Goal: Task Accomplishment & Management: Use online tool/utility

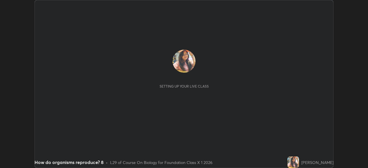
scroll to position [168, 368]
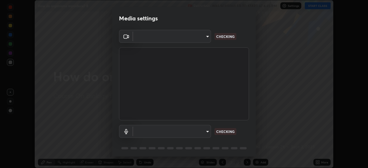
type input "7db3104c3122a209b332b64619111aa91615a24fb0de166504fa5909fce8eb30"
click at [203, 131] on body "Erase all How do organisms reproduce? 8 Recording WAS SCHEDULED TO START AT 6:4…" at bounding box center [184, 84] width 368 height 168
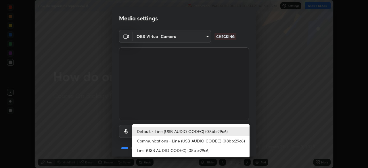
click at [176, 142] on li "Communications - Line (USB AUDIO CODEC) (08bb:29c6)" at bounding box center [190, 140] width 117 height 9
type input "communications"
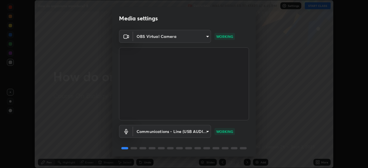
scroll to position [20, 0]
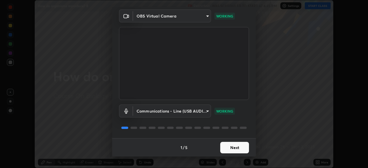
click at [229, 145] on button "Next" at bounding box center [234, 148] width 29 height 12
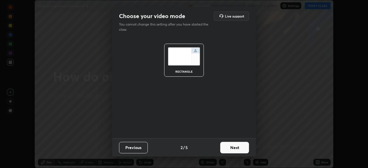
click at [230, 148] on button "Next" at bounding box center [234, 148] width 29 height 12
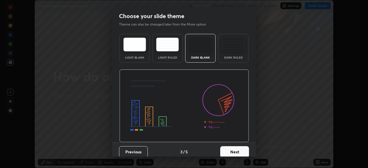
click at [230, 150] on button "Next" at bounding box center [234, 152] width 29 height 12
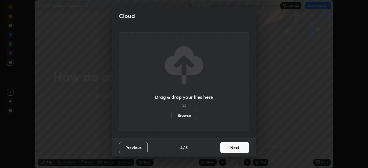
click at [231, 145] on button "Next" at bounding box center [234, 148] width 29 height 12
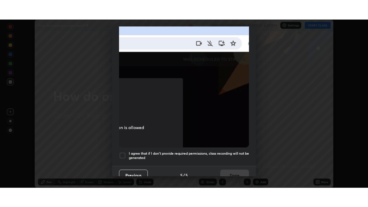
scroll to position [138, 0]
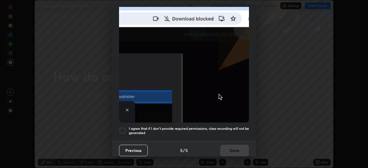
click at [122, 129] on div at bounding box center [122, 130] width 7 height 7
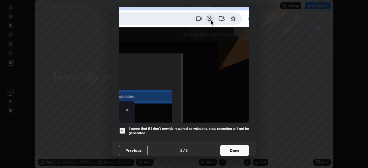
click at [235, 147] on button "Done" at bounding box center [234, 151] width 29 height 12
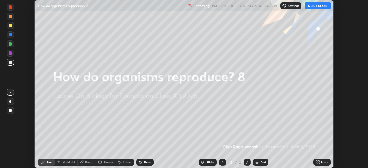
click at [318, 7] on button "START CLASS" at bounding box center [318, 5] width 26 height 7
click at [317, 161] on icon at bounding box center [316, 161] width 1 height 1
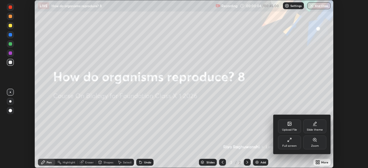
click at [292, 145] on div "Full screen" at bounding box center [289, 146] width 14 height 3
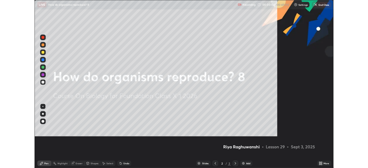
scroll to position [207, 368]
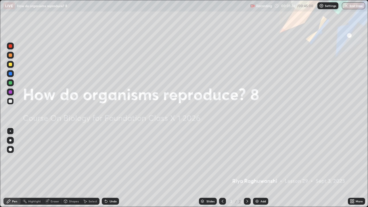
click at [255, 168] on img at bounding box center [257, 201] width 5 height 5
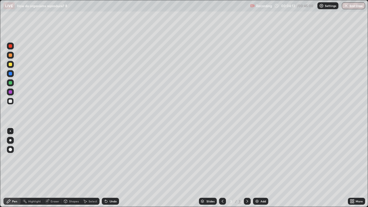
click at [12, 100] on div at bounding box center [10, 100] width 3 height 3
click at [106, 168] on div "Undo" at bounding box center [110, 201] width 17 height 7
click at [10, 93] on div at bounding box center [10, 91] width 3 height 3
click at [9, 102] on div at bounding box center [10, 100] width 3 height 3
click at [10, 82] on div at bounding box center [10, 82] width 3 height 3
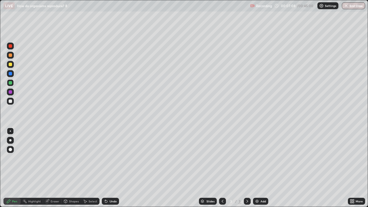
click at [247, 168] on icon at bounding box center [247, 201] width 5 height 5
click at [256, 168] on img at bounding box center [257, 201] width 5 height 5
click at [9, 93] on div at bounding box center [10, 91] width 3 height 3
click at [10, 103] on div at bounding box center [10, 101] width 7 height 7
click at [9, 91] on div at bounding box center [10, 91] width 3 height 3
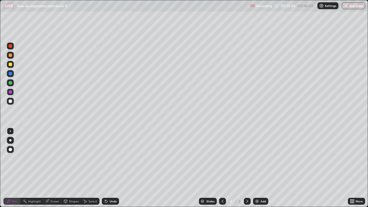
click at [10, 102] on div at bounding box center [10, 100] width 3 height 3
click at [10, 92] on div at bounding box center [10, 91] width 3 height 3
click at [10, 101] on div at bounding box center [10, 100] width 3 height 3
click at [12, 93] on div at bounding box center [10, 92] width 7 height 7
click at [11, 103] on div at bounding box center [10, 100] width 3 height 3
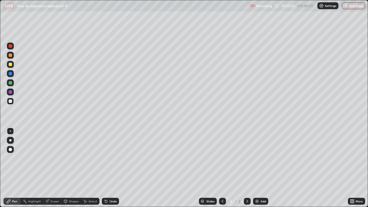
click at [108, 168] on div "Undo" at bounding box center [110, 201] width 17 height 7
click at [108, 168] on icon at bounding box center [106, 201] width 5 height 5
click at [256, 168] on img at bounding box center [257, 201] width 5 height 5
click at [11, 64] on div at bounding box center [10, 64] width 3 height 3
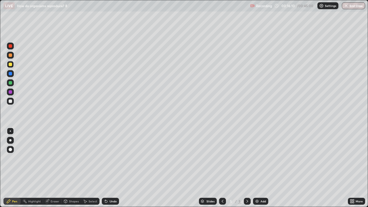
click at [106, 168] on div "Undo" at bounding box center [110, 201] width 17 height 7
click at [13, 89] on div at bounding box center [10, 92] width 7 height 7
click at [108, 168] on div "Undo" at bounding box center [110, 201] width 17 height 7
click at [110, 168] on div "Undo" at bounding box center [113, 201] width 7 height 3
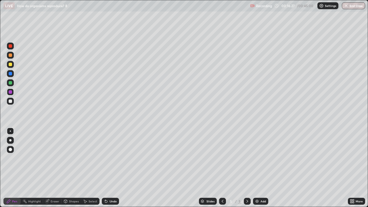
click at [112, 168] on div "Undo" at bounding box center [113, 201] width 7 height 3
click at [8, 149] on div at bounding box center [10, 149] width 7 height 7
click at [9, 82] on div at bounding box center [10, 82] width 3 height 3
click at [109, 168] on div "Undo" at bounding box center [110, 201] width 17 height 7
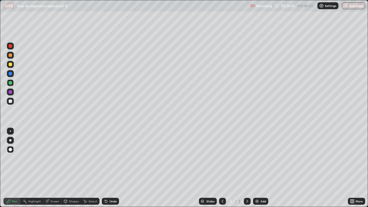
click at [111, 168] on div "Undo" at bounding box center [113, 201] width 7 height 3
click at [11, 100] on div at bounding box center [10, 100] width 3 height 3
click at [10, 65] on div at bounding box center [10, 64] width 3 height 3
click at [10, 85] on div at bounding box center [10, 82] width 7 height 7
click at [11, 75] on div at bounding box center [10, 73] width 3 height 3
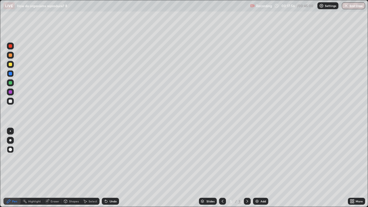
click at [10, 104] on div at bounding box center [10, 101] width 7 height 7
click at [10, 63] on div at bounding box center [10, 64] width 3 height 3
click at [10, 57] on div at bounding box center [10, 55] width 7 height 7
click at [10, 140] on div at bounding box center [10, 140] width 2 height 2
click at [66, 168] on icon at bounding box center [65, 201] width 3 height 3
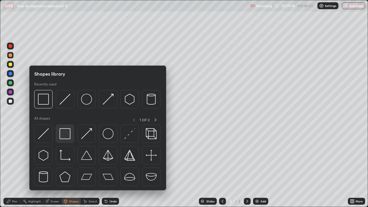
click at [64, 135] on img at bounding box center [65, 133] width 11 height 11
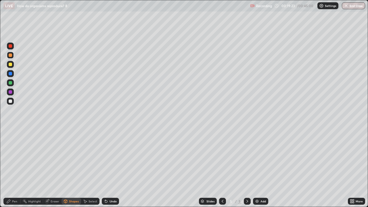
click at [11, 102] on div at bounding box center [10, 100] width 3 height 3
click at [105, 168] on icon at bounding box center [106, 201] width 5 height 5
click at [11, 93] on div at bounding box center [10, 91] width 3 height 3
click at [10, 102] on div at bounding box center [10, 100] width 3 height 3
click at [16, 168] on div "Pen" at bounding box center [14, 201] width 5 height 3
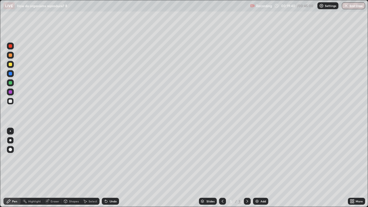
click at [10, 149] on div at bounding box center [10, 149] width 3 height 3
click at [10, 141] on div at bounding box center [10, 140] width 2 height 2
click at [49, 168] on icon at bounding box center [47, 201] width 5 height 5
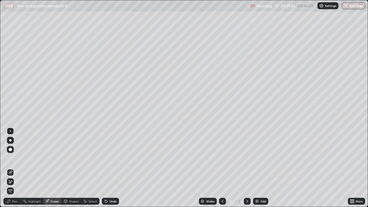
click at [71, 168] on div "Shapes" at bounding box center [74, 201] width 10 height 3
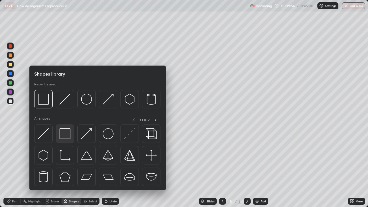
click at [67, 135] on img at bounding box center [65, 133] width 11 height 11
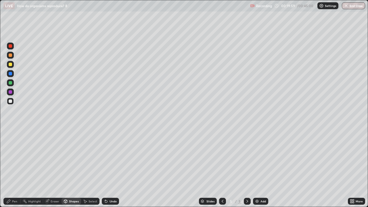
click at [9, 168] on div "Pen" at bounding box center [11, 201] width 17 height 7
click at [102, 168] on div "Undo" at bounding box center [110, 201] width 17 height 7
click at [10, 65] on div at bounding box center [10, 64] width 3 height 3
click at [7, 148] on div at bounding box center [10, 149] width 7 height 7
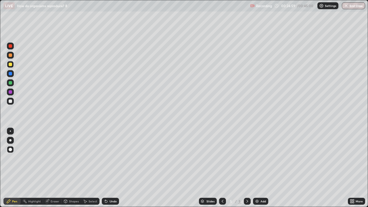
click at [10, 140] on div at bounding box center [10, 140] width 2 height 2
click at [11, 100] on div at bounding box center [10, 100] width 3 height 3
click at [52, 168] on div "Eraser" at bounding box center [55, 201] width 9 height 3
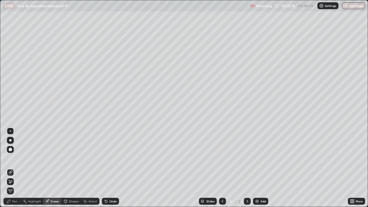
click at [66, 168] on icon at bounding box center [66, 202] width 0 height 2
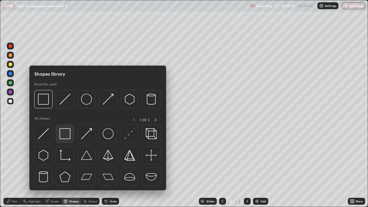
click at [66, 135] on img at bounding box center [65, 133] width 11 height 11
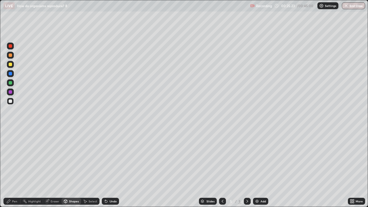
click at [111, 168] on div "Undo" at bounding box center [113, 201] width 7 height 3
click at [10, 64] on div at bounding box center [10, 64] width 3 height 3
click at [55, 168] on div "Eraser" at bounding box center [55, 201] width 9 height 3
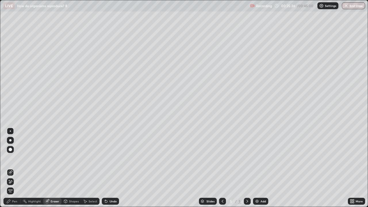
click at [15, 168] on div "Pen" at bounding box center [14, 201] width 5 height 3
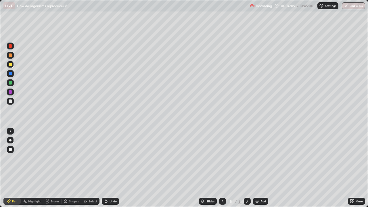
click at [11, 101] on div at bounding box center [10, 100] width 3 height 3
click at [9, 84] on div at bounding box center [10, 82] width 3 height 3
click at [107, 168] on icon at bounding box center [106, 201] width 5 height 5
click at [106, 168] on icon at bounding box center [106, 201] width 2 height 2
click at [105, 168] on icon at bounding box center [106, 201] width 2 height 2
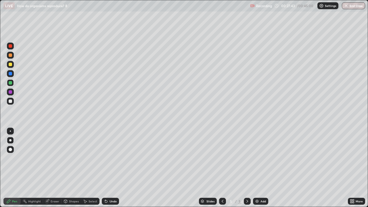
click at [68, 168] on div "Shapes" at bounding box center [72, 201] width 20 height 7
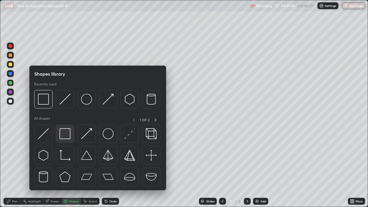
click at [68, 136] on img at bounding box center [65, 133] width 11 height 11
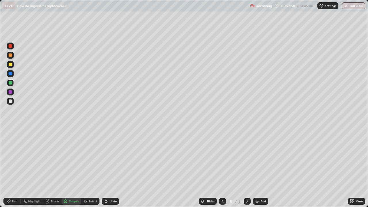
click at [9, 102] on div at bounding box center [10, 100] width 3 height 3
click at [13, 168] on div "Pen" at bounding box center [14, 201] width 5 height 3
click at [53, 168] on div "Eraser" at bounding box center [55, 201] width 9 height 3
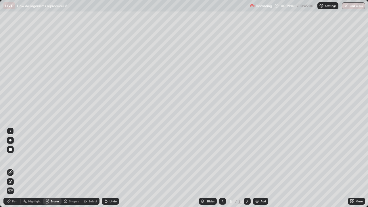
click at [13, 168] on div "Pen" at bounding box center [14, 201] width 5 height 3
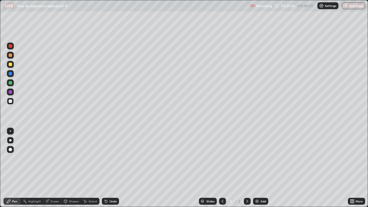
click at [255, 168] on img at bounding box center [257, 201] width 5 height 5
click at [11, 84] on div at bounding box center [10, 82] width 3 height 3
click at [105, 168] on icon at bounding box center [106, 201] width 2 height 2
click at [10, 102] on div at bounding box center [10, 100] width 3 height 3
click at [14, 84] on div at bounding box center [10, 82] width 7 height 7
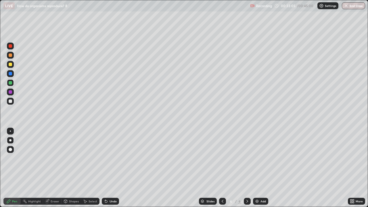
click at [13, 100] on div at bounding box center [10, 101] width 7 height 7
click at [256, 168] on img at bounding box center [257, 201] width 5 height 5
click at [10, 92] on div at bounding box center [10, 91] width 3 height 3
click at [105, 168] on icon at bounding box center [106, 201] width 2 height 2
click at [104, 168] on icon at bounding box center [106, 201] width 5 height 5
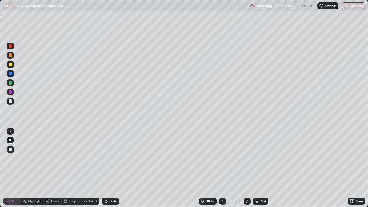
click at [10, 66] on div at bounding box center [10, 64] width 3 height 3
click at [104, 168] on icon at bounding box center [106, 201] width 5 height 5
click at [10, 56] on div at bounding box center [10, 54] width 3 height 3
click at [14, 103] on div at bounding box center [10, 101] width 7 height 7
click at [10, 131] on div at bounding box center [10, 131] width 1 height 1
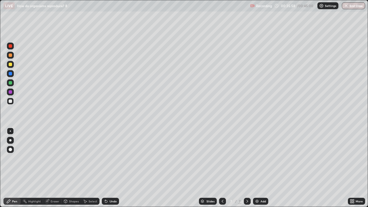
click at [222, 168] on icon at bounding box center [222, 201] width 5 height 5
click at [221, 168] on icon at bounding box center [222, 201] width 5 height 5
click at [105, 168] on icon at bounding box center [106, 201] width 2 height 2
click at [107, 168] on icon at bounding box center [106, 201] width 5 height 5
click at [247, 168] on icon at bounding box center [247, 201] width 5 height 5
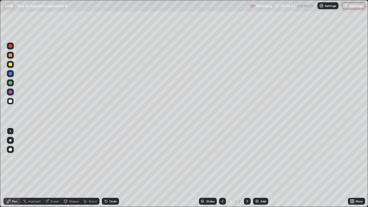
click at [247, 168] on icon at bounding box center [247, 201] width 5 height 5
click at [222, 168] on icon at bounding box center [222, 201] width 5 height 5
click at [223, 168] on div at bounding box center [222, 201] width 7 height 7
click at [247, 168] on icon at bounding box center [247, 201] width 5 height 5
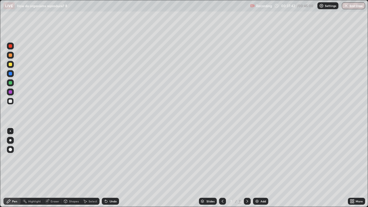
click at [247, 168] on icon at bounding box center [247, 201] width 5 height 5
click at [11, 101] on div at bounding box center [10, 100] width 3 height 3
click at [346, 5] on img "button" at bounding box center [346, 5] width 5 height 5
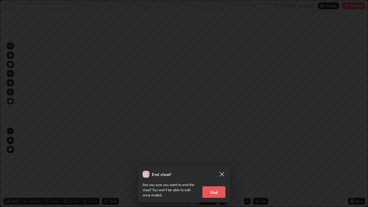
click at [219, 168] on button "End" at bounding box center [213, 192] width 23 height 12
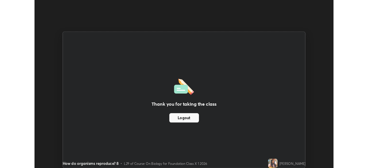
scroll to position [28589, 28389]
